Goal: Task Accomplishment & Management: Complete application form

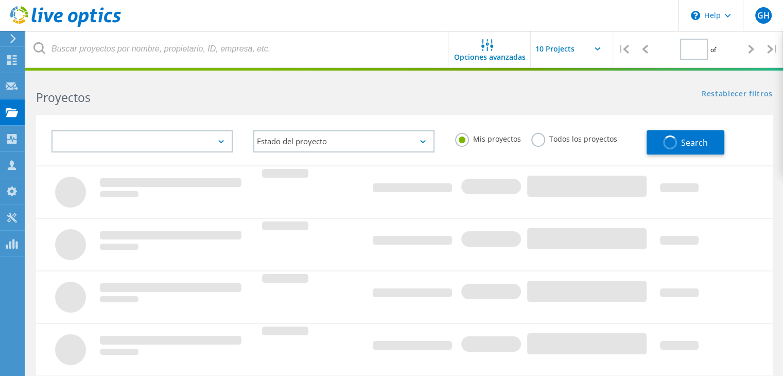
type input "1"
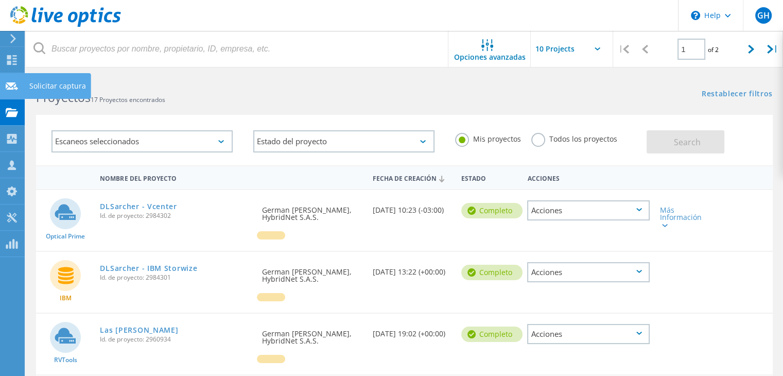
click at [38, 87] on div "Solicitar captura" at bounding box center [57, 85] width 57 height 7
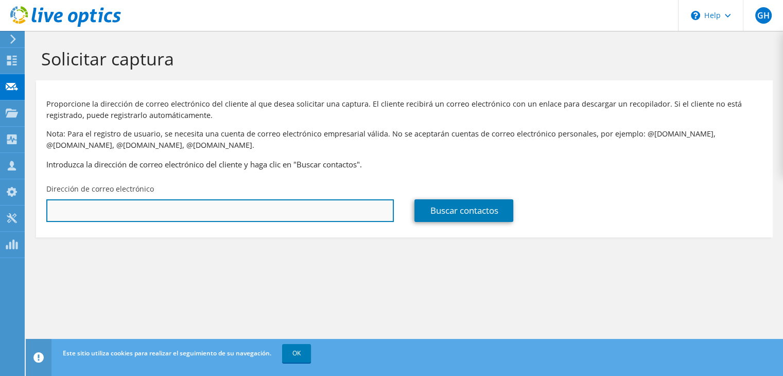
click at [186, 212] on input "text" at bounding box center [219, 210] width 347 height 23
paste input "Matias Vilar <matias.vilar@canal9.com.ar>"
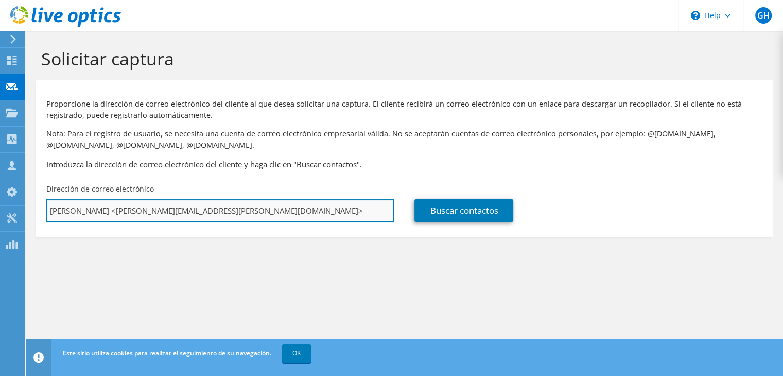
click at [212, 212] on input "Matias Vilar <matias.vilar@canal9.com.ar>" at bounding box center [219, 210] width 347 height 23
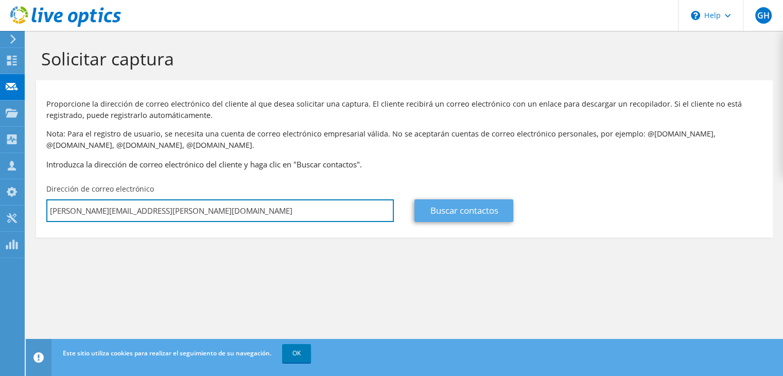
type input "matias.vilar@canal9.com.ar"
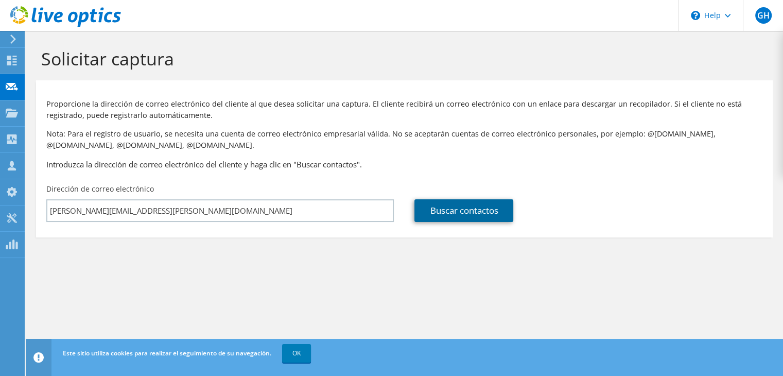
click at [467, 211] on link "Buscar contactos" at bounding box center [463, 210] width 99 height 23
type input "TELEARTE SOCIEDAD ANONIMA EMPRESA DE RADIO Y TELEVISION"
type input "Matias"
type input "Vilar"
type input "[GEOGRAPHIC_DATA]"
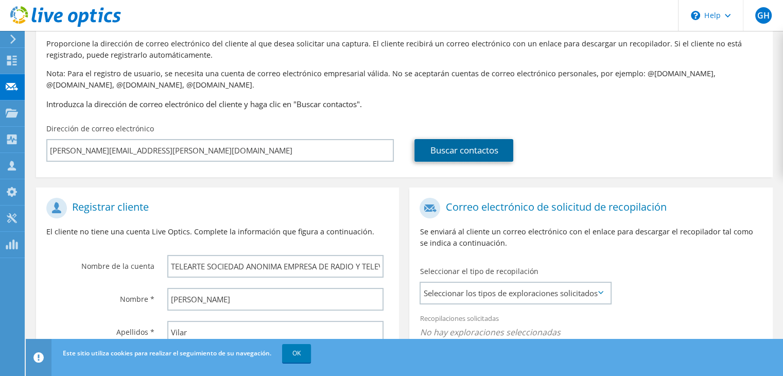
scroll to position [16, 0]
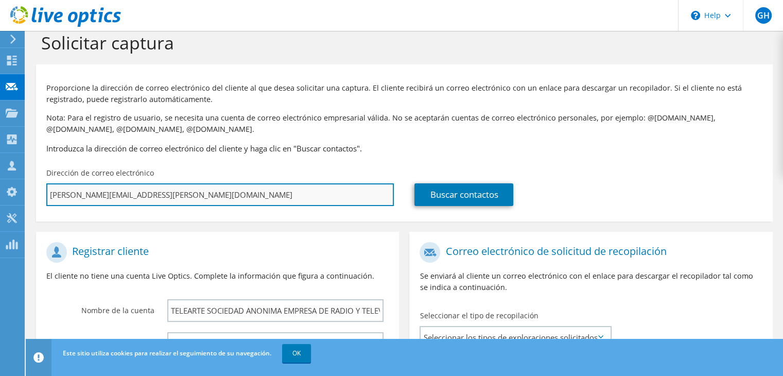
click at [195, 196] on input "matias.vilar@canal9.com.ar" at bounding box center [219, 194] width 347 height 23
type input "matias.vilar@canal9.com.ar;"
type input "Seleccionar"
type input "matias.vilar@canal9.com.ar;"
type input "Seleccionar"
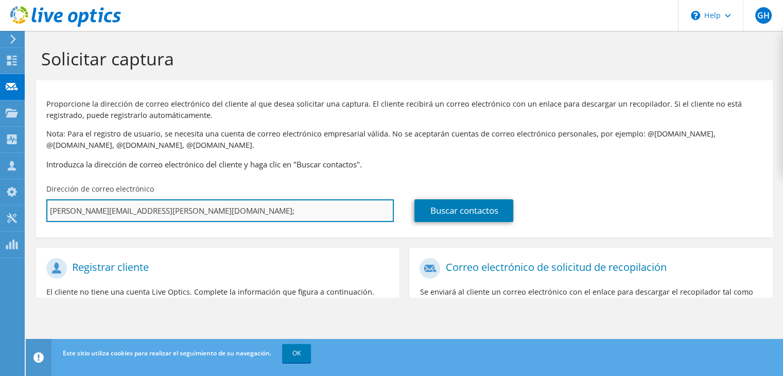
scroll to position [0, 0]
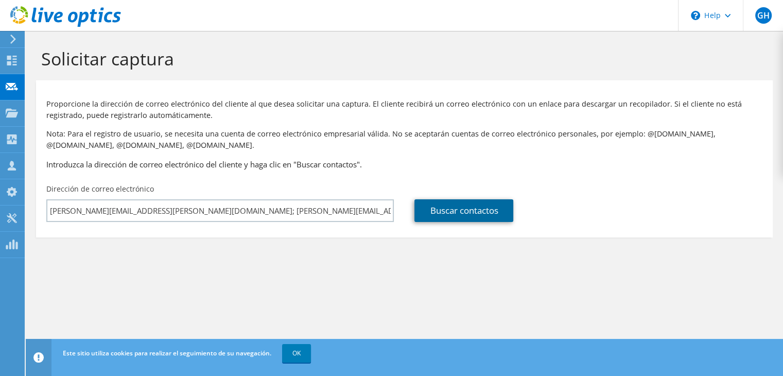
click at [492, 214] on link "Buscar contactos" at bounding box center [463, 210] width 99 height 23
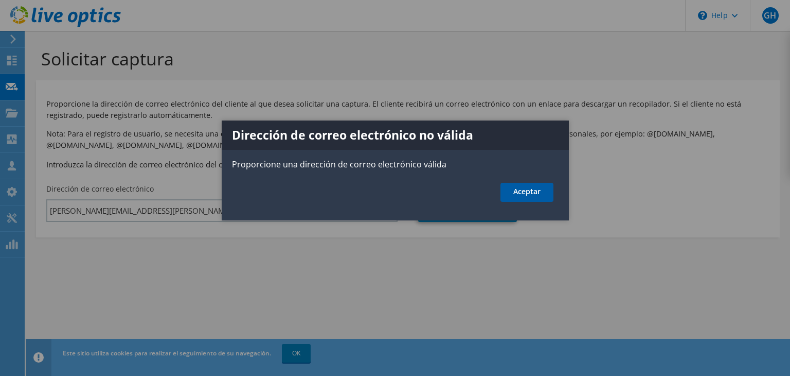
click at [539, 193] on link "Aceptar" at bounding box center [527, 192] width 53 height 19
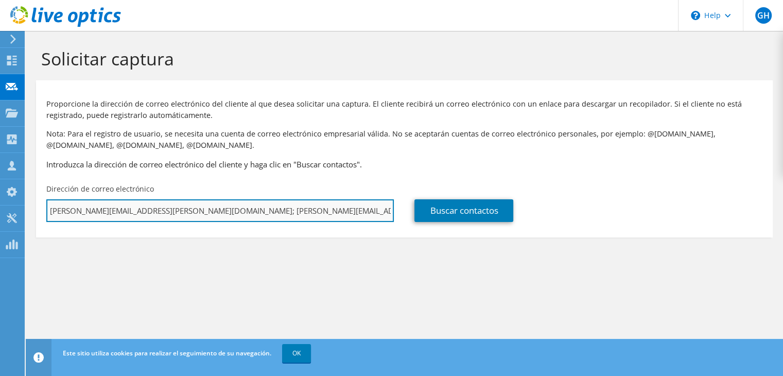
drag, startPoint x: 259, startPoint y: 217, endPoint x: 148, endPoint y: 216, distance: 111.1
click at [148, 216] on input "matias.vilar@canal9.com.ar; matias@hybridnet.com.ar" at bounding box center [219, 210] width 347 height 23
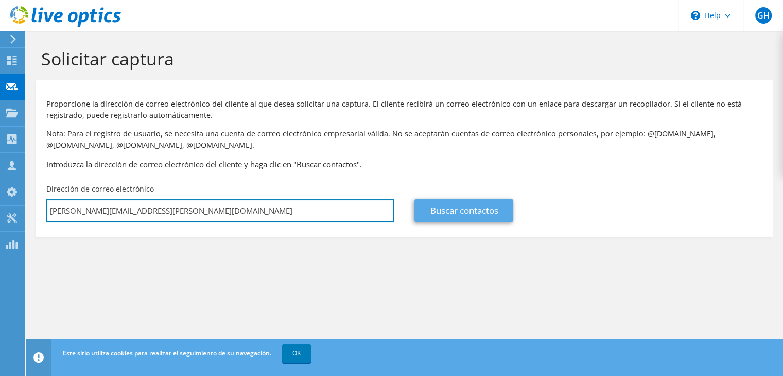
type input "matias.vilar@canal9.com.ar"
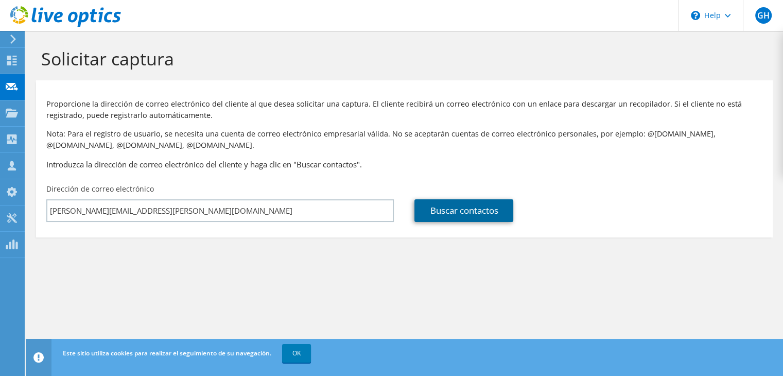
click at [489, 206] on link "Buscar contactos" at bounding box center [463, 210] width 99 height 23
type input "TELEARTE SOCIEDAD ANONIMA EMPRESA DE RADIO Y TELEVISION"
type input "Matias"
type input "Vilar"
type input "Argentina"
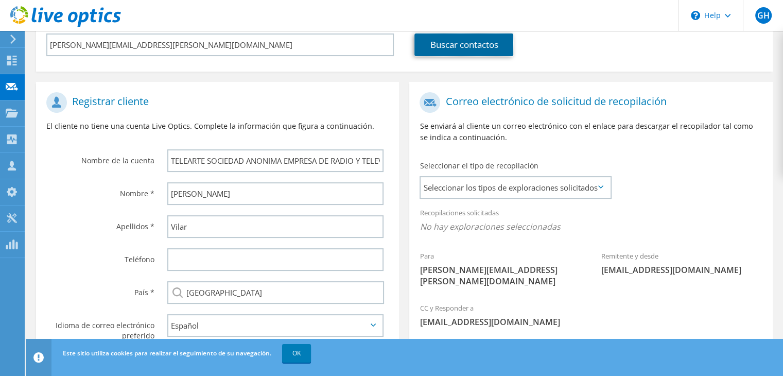
scroll to position [206, 0]
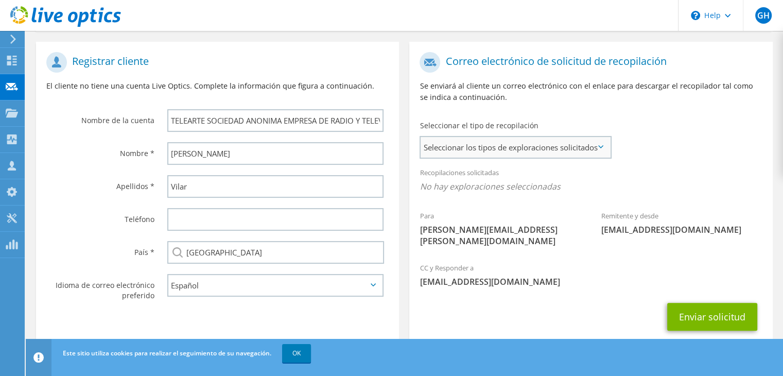
click at [545, 145] on span "Seleccionar los tipos de exploraciones solicitados" at bounding box center [514, 147] width 189 height 21
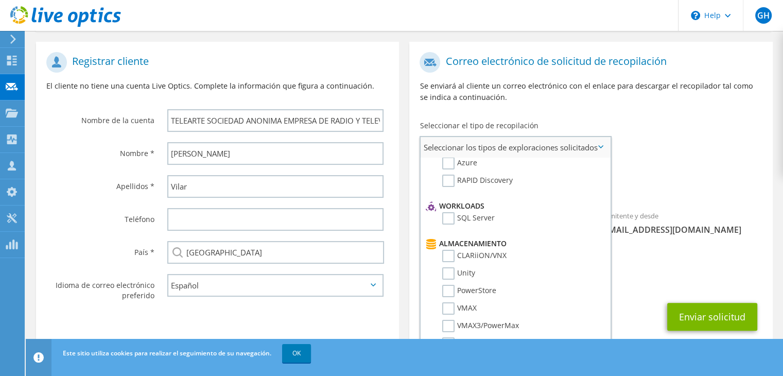
scroll to position [154, 0]
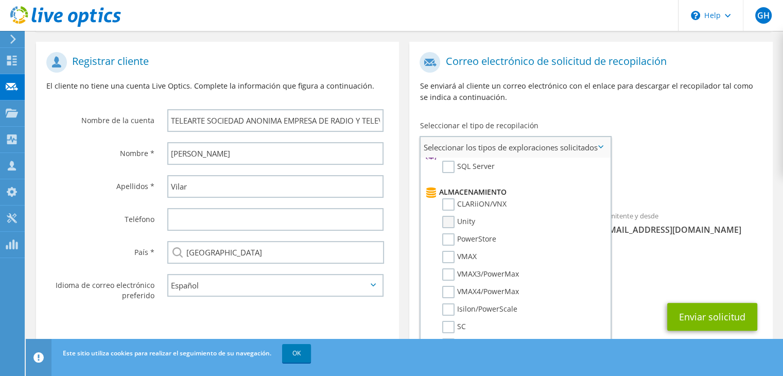
click at [450, 216] on label "Unity" at bounding box center [458, 222] width 33 height 12
click at [0, 0] on input "Unity" at bounding box center [0, 0] width 0 height 0
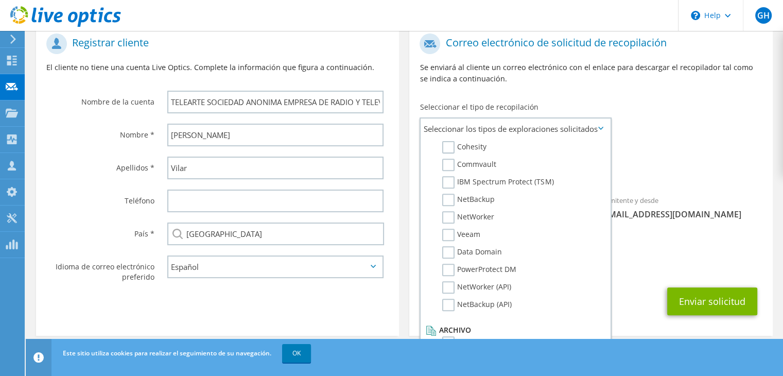
scroll to position [224, 0]
click at [635, 283] on div "Enviar solicitud" at bounding box center [590, 301] width 363 height 38
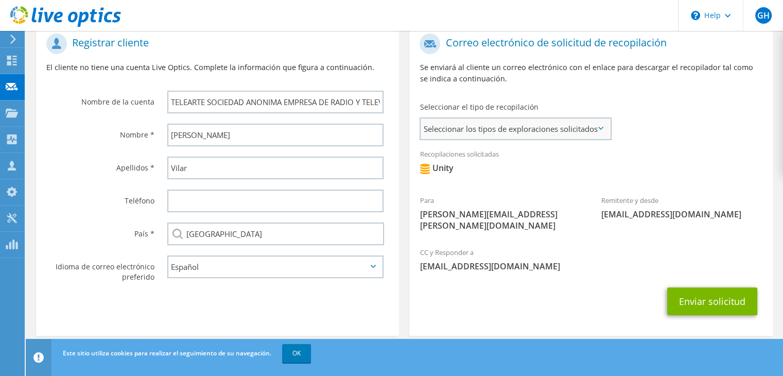
click at [574, 131] on span "Seleccionar los tipos de exploraciones solicitados" at bounding box center [514, 128] width 189 height 21
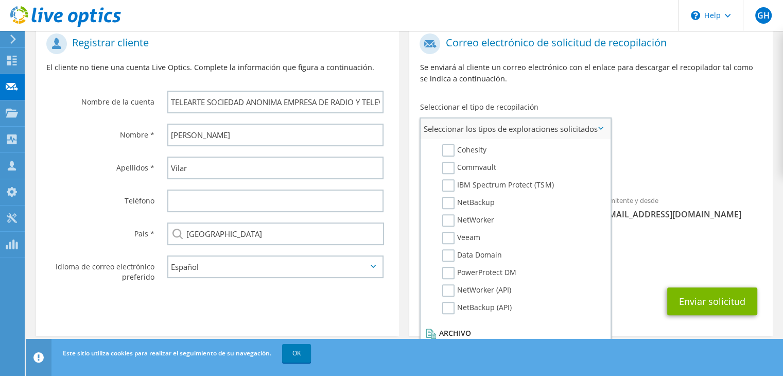
scroll to position [475, 0]
click at [659, 241] on div "CC y Responder a ventas@hybridnet.com.ar" at bounding box center [590, 258] width 363 height 35
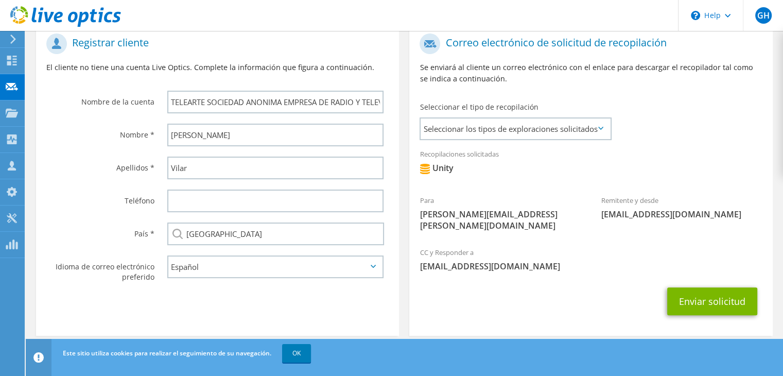
click at [572, 261] on div "CC y Responder a ventas@hybridnet.com.ar" at bounding box center [590, 258] width 363 height 35
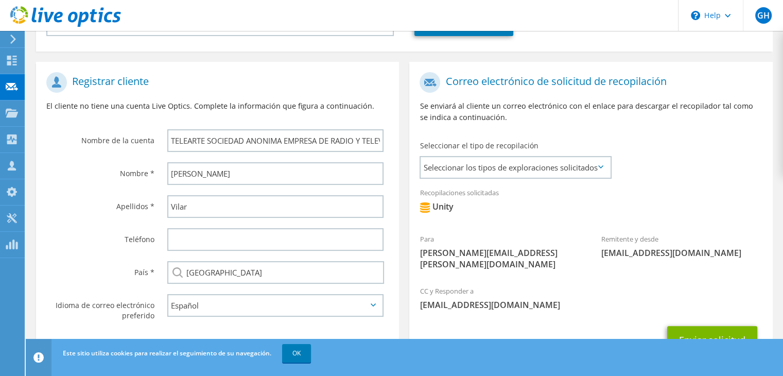
scroll to position [224, 0]
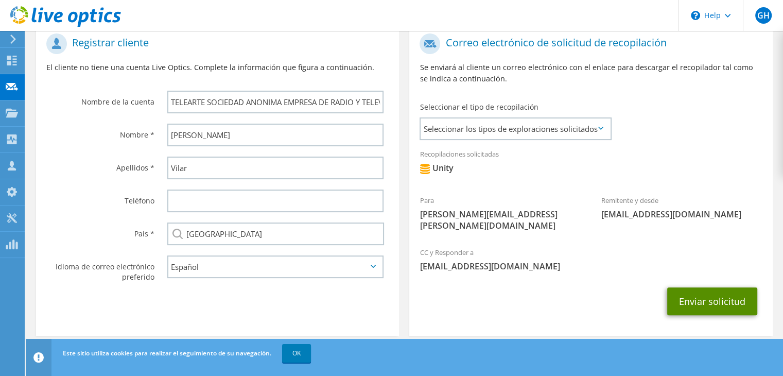
click at [715, 292] on button "Enviar solicitud" at bounding box center [712, 301] width 90 height 28
